Goal: Information Seeking & Learning: Check status

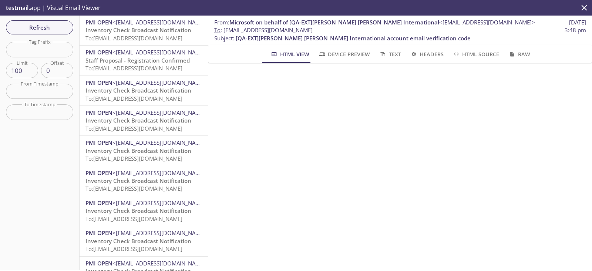
drag, startPoint x: 349, startPoint y: 27, endPoint x: 224, endPoint y: 28, distance: 125.4
click at [224, 28] on span "To : [EMAIL_ADDRESS][DOMAIN_NAME] 3:48 pm" at bounding box center [400, 30] width 372 height 8
copy span "[EMAIL_ADDRESS][DOMAIN_NAME]"
click at [43, 26] on span "Refresh" at bounding box center [40, 28] width 56 height 10
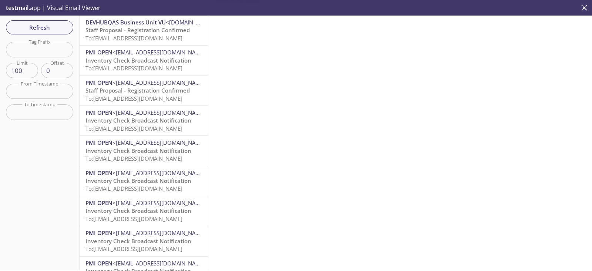
click at [160, 38] on span "To: [EMAIL_ADDRESS][DOMAIN_NAME]" at bounding box center [133, 37] width 97 height 7
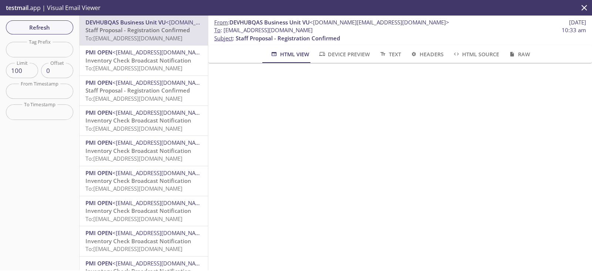
scroll to position [38, 0]
click at [50, 23] on span "Refresh" at bounding box center [40, 28] width 56 height 10
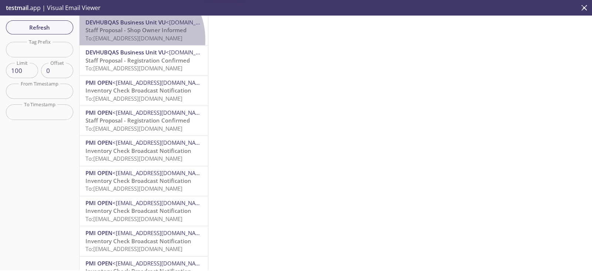
click at [131, 40] on span "To: [EMAIL_ADDRESS][DOMAIN_NAME]" at bounding box center [133, 37] width 97 height 7
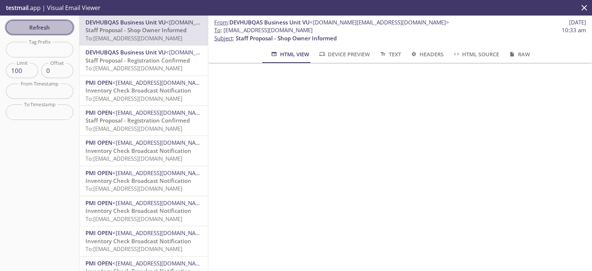
click at [51, 26] on span "Refresh" at bounding box center [40, 28] width 56 height 10
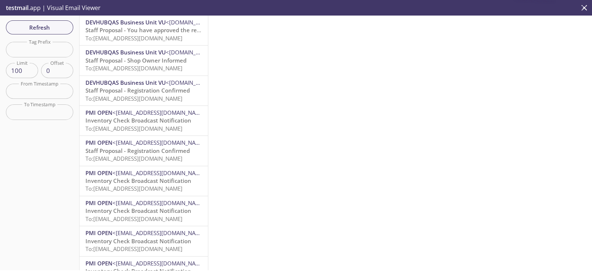
click at [156, 44] on div "DEVHUBQAS Business Unit VU <[DOMAIN_NAME][EMAIL_ADDRESS][DOMAIN_NAME]> Staff Pr…" at bounding box center [144, 31] width 128 height 30
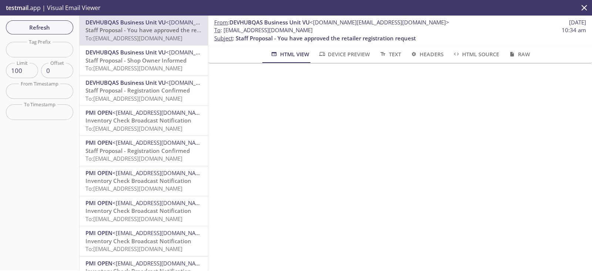
click at [152, 67] on span "To: [EMAIL_ADDRESS][DOMAIN_NAME]" at bounding box center [133, 67] width 97 height 7
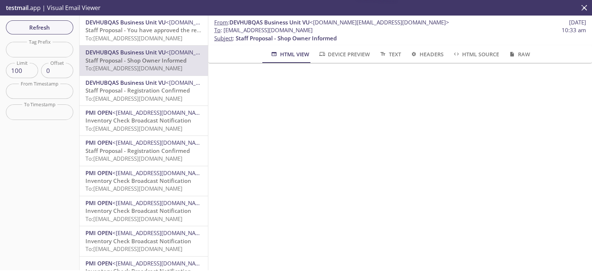
click at [167, 98] on span "To: [EMAIL_ADDRESS][DOMAIN_NAME]" at bounding box center [133, 98] width 97 height 7
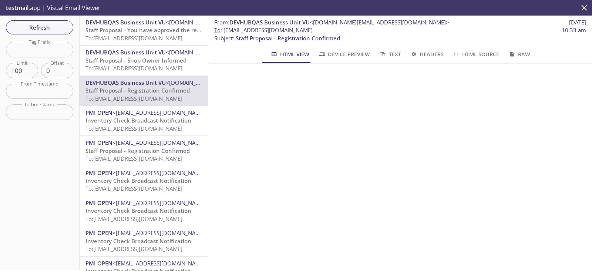
drag, startPoint x: 349, startPoint y: 32, endPoint x: 224, endPoint y: 30, distance: 124.7
click at [224, 30] on span "To : [EMAIL_ADDRESS][DOMAIN_NAME] 10:33 am" at bounding box center [400, 30] width 372 height 8
copy span "[EMAIL_ADDRESS][DOMAIN_NAME]"
click at [58, 23] on span "Refresh" at bounding box center [40, 28] width 56 height 10
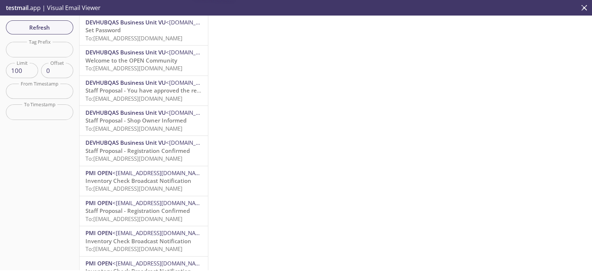
click at [155, 38] on span "To: [EMAIL_ADDRESS][DOMAIN_NAME]" at bounding box center [133, 37] width 97 height 7
